Goal: Information Seeking & Learning: Learn about a topic

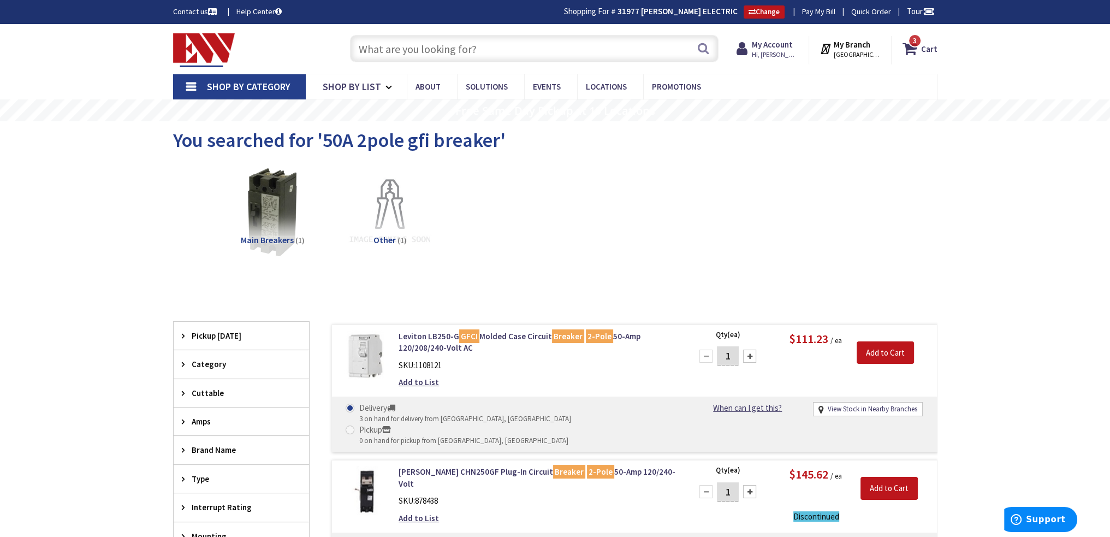
click at [443, 43] on input "text" at bounding box center [534, 48] width 368 height 27
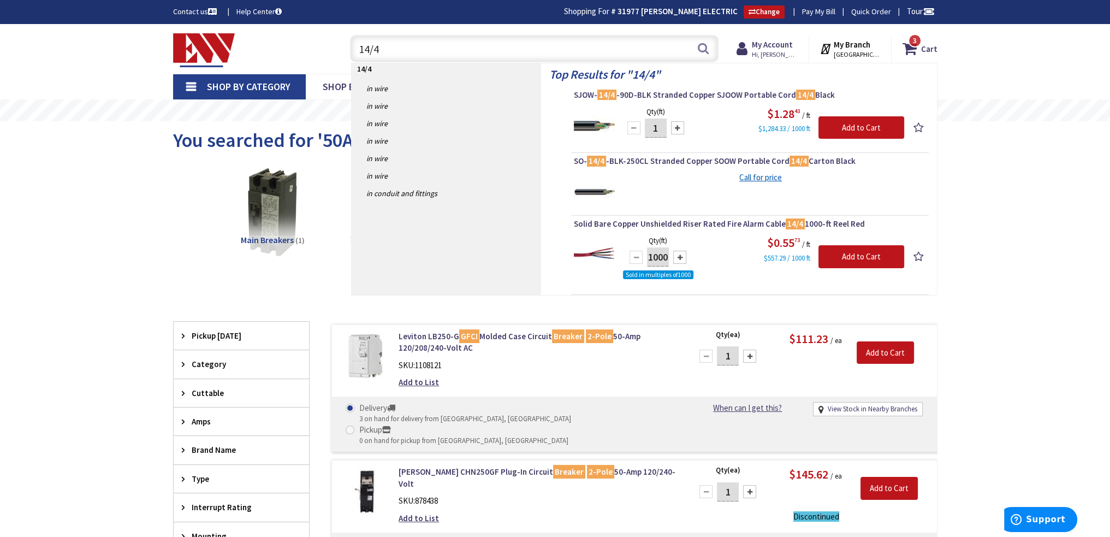
click at [413, 53] on input "14/4" at bounding box center [534, 48] width 368 height 27
type input "handhole"
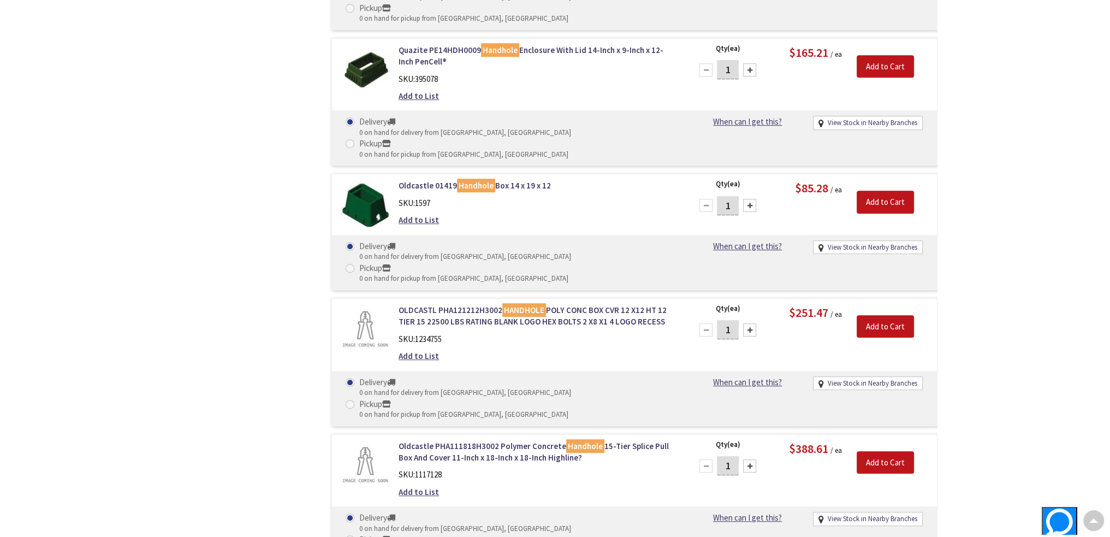
scroll to position [984, 0]
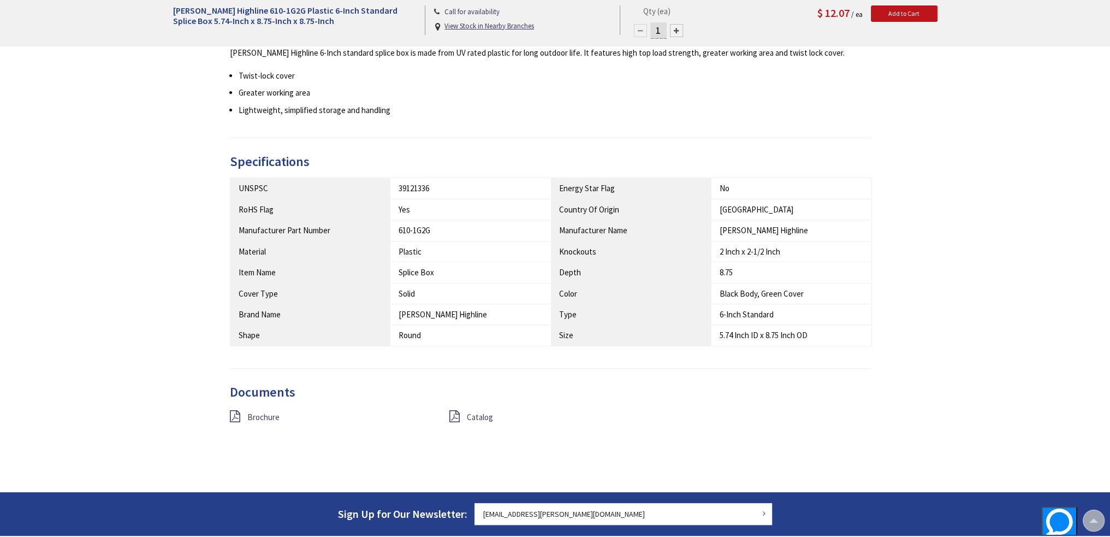
scroll to position [492, 0]
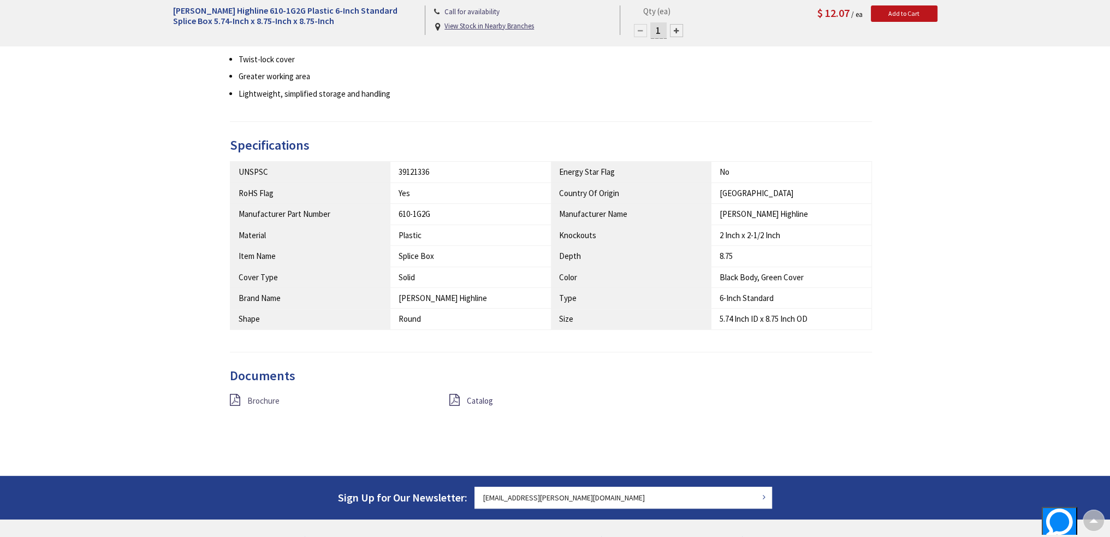
click at [271, 399] on span "Brochure" at bounding box center [263, 400] width 32 height 10
click at [480, 396] on span "Catalog" at bounding box center [480, 400] width 26 height 10
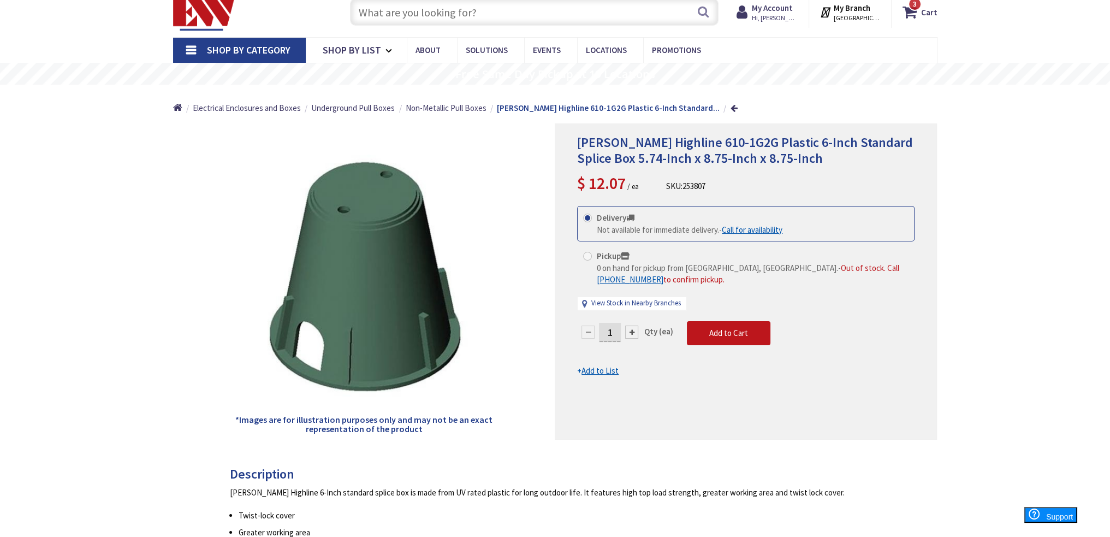
scroll to position [56, 0]
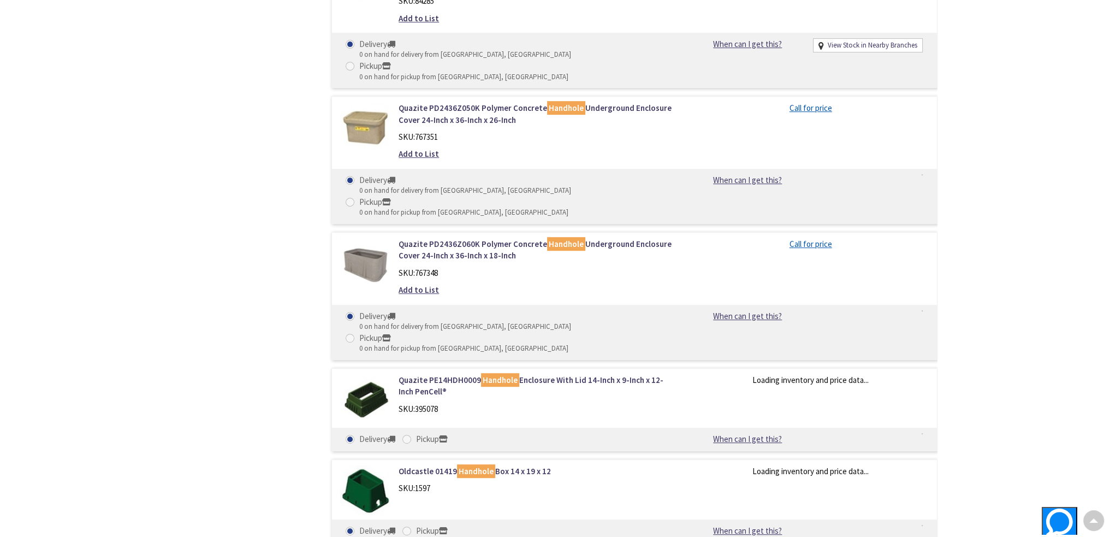
scroll to position [636, 0]
